Goal: Find specific page/section: Find specific page/section

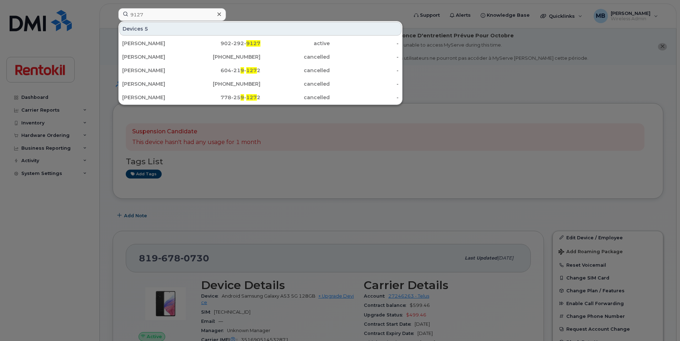
type input "9127"
click at [219, 15] on icon at bounding box center [220, 14] width 4 height 6
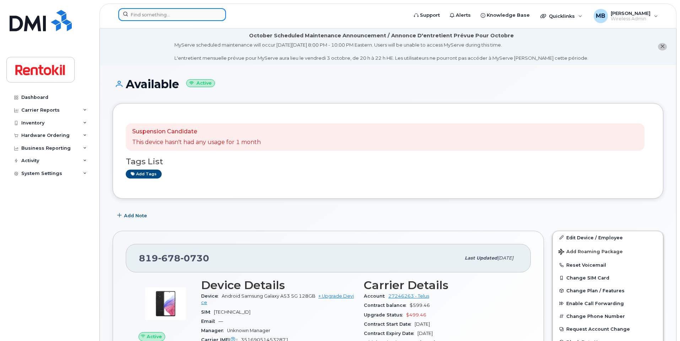
click at [192, 15] on input at bounding box center [172, 14] width 108 height 13
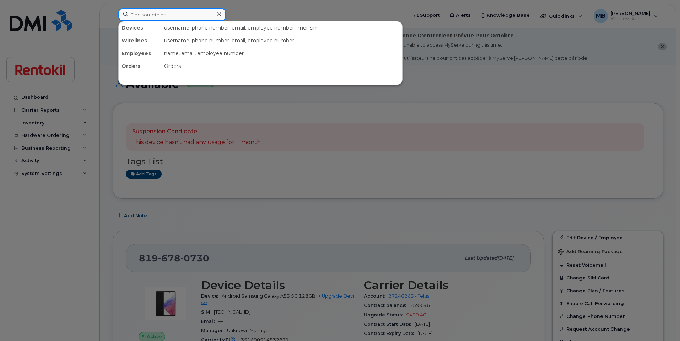
paste input "902-580-1657"
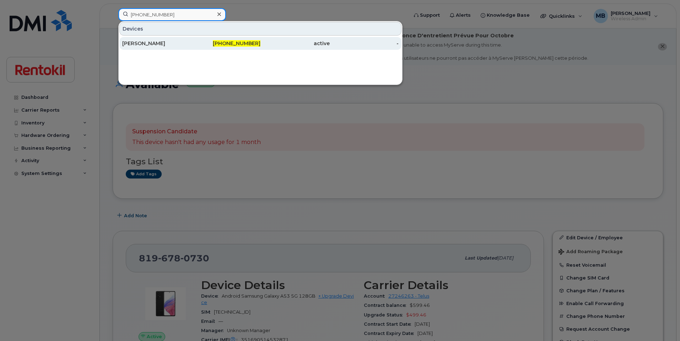
type input "902-580-1657"
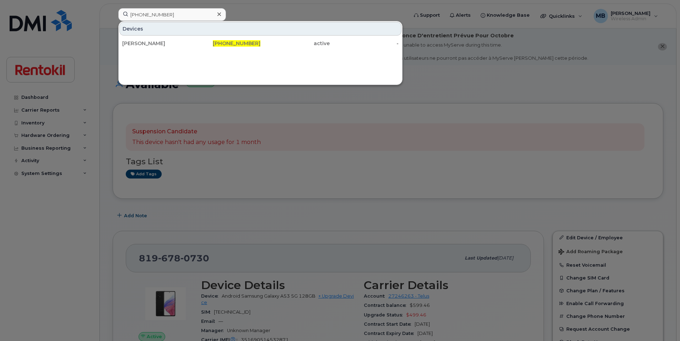
drag, startPoint x: 179, startPoint y: 40, endPoint x: 195, endPoint y: 53, distance: 20.7
click at [179, 39] on div "[PERSON_NAME]" at bounding box center [156, 43] width 69 height 13
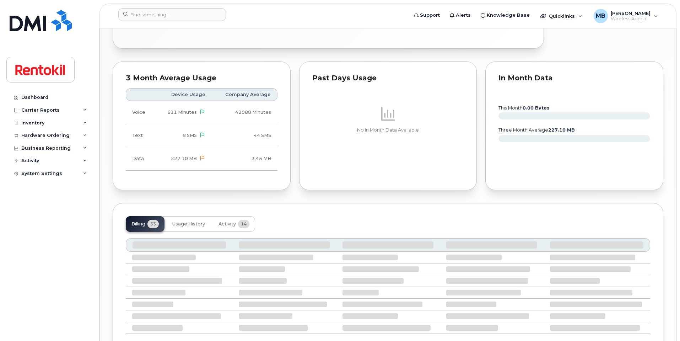
scroll to position [384, 0]
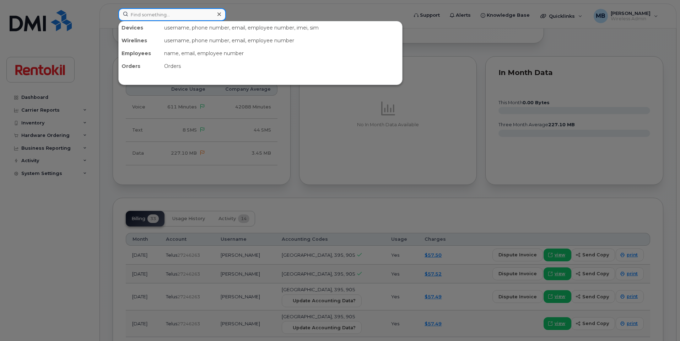
click at [210, 18] on input at bounding box center [172, 14] width 108 height 13
paste input "[PHONE_NUMBER]"
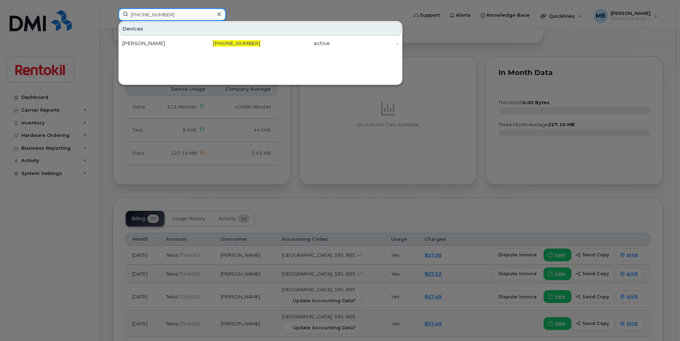
type input "[PHONE_NUMBER]"
click at [168, 41] on div "[PERSON_NAME]" at bounding box center [156, 43] width 69 height 7
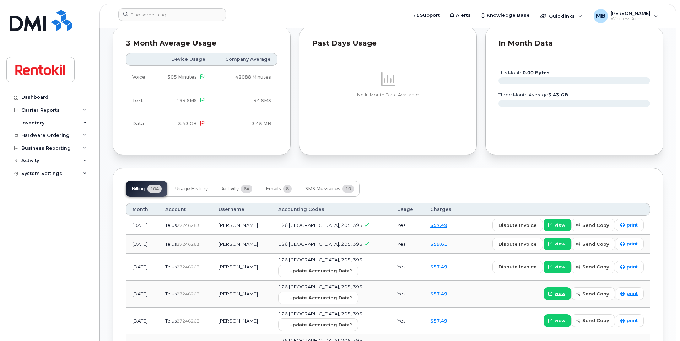
scroll to position [424, 0]
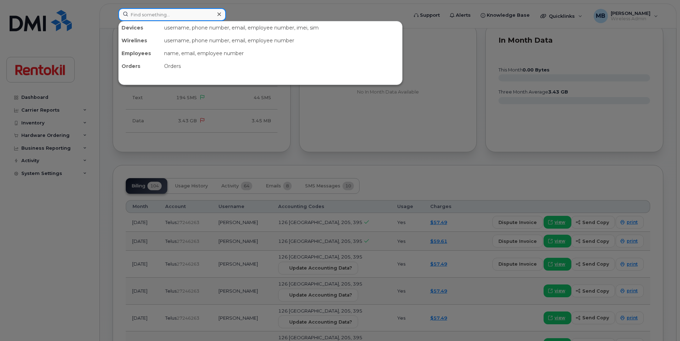
click at [185, 13] on input at bounding box center [172, 14] width 108 height 13
paste input "[PHONE_NUMBER]"
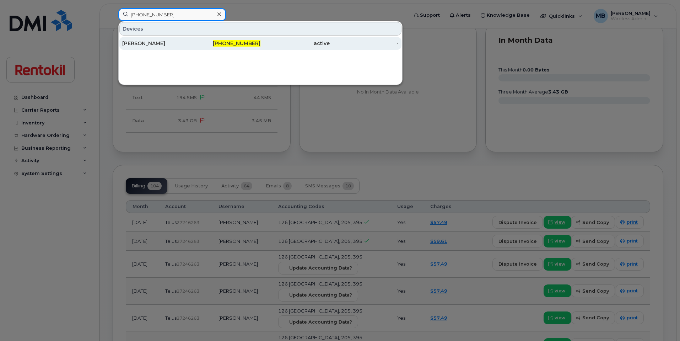
type input "[PHONE_NUMBER]"
click at [186, 38] on div "Cornell Veltkamp" at bounding box center [156, 43] width 69 height 13
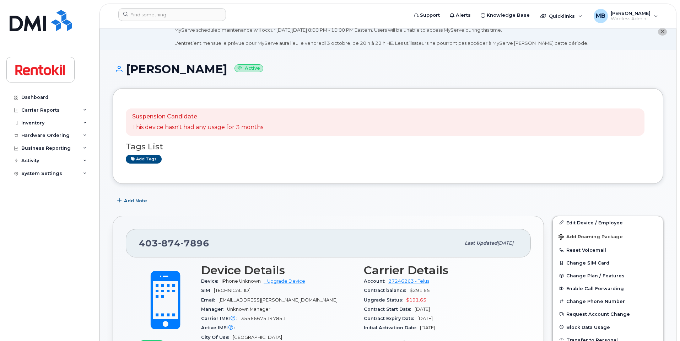
scroll to position [146, 0]
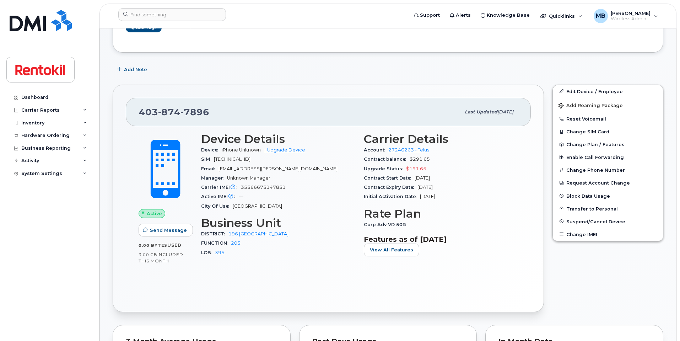
click at [268, 229] on div "Device Details Device iPhone Unknown + Upgrade Device SIM 8912230102170316073 E…" at bounding box center [278, 197] width 163 height 139
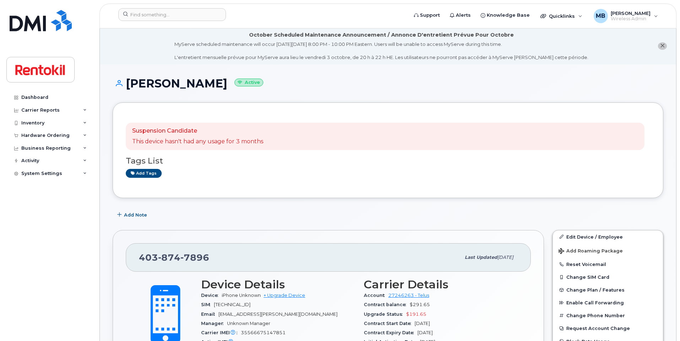
scroll to position [0, 0]
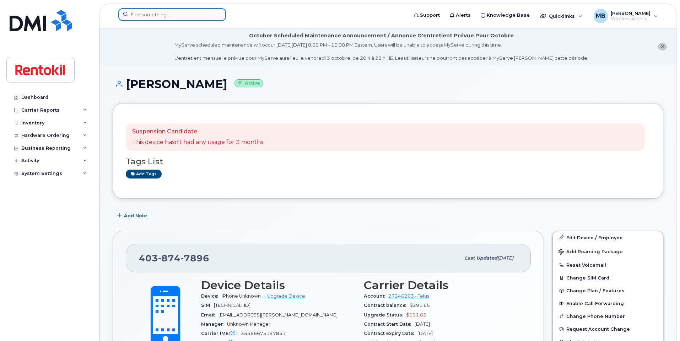
click at [198, 12] on input at bounding box center [172, 14] width 108 height 13
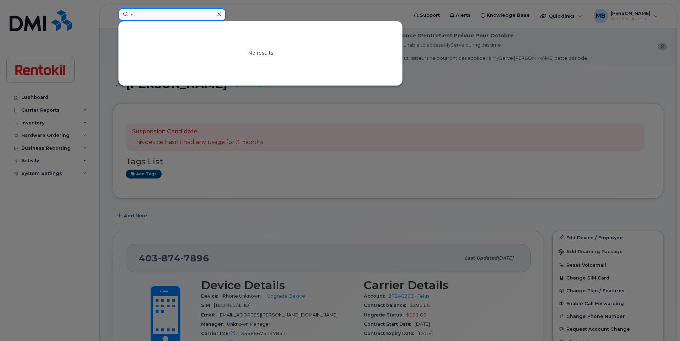
type input "n"
